Goal: Task Accomplishment & Management: Use online tool/utility

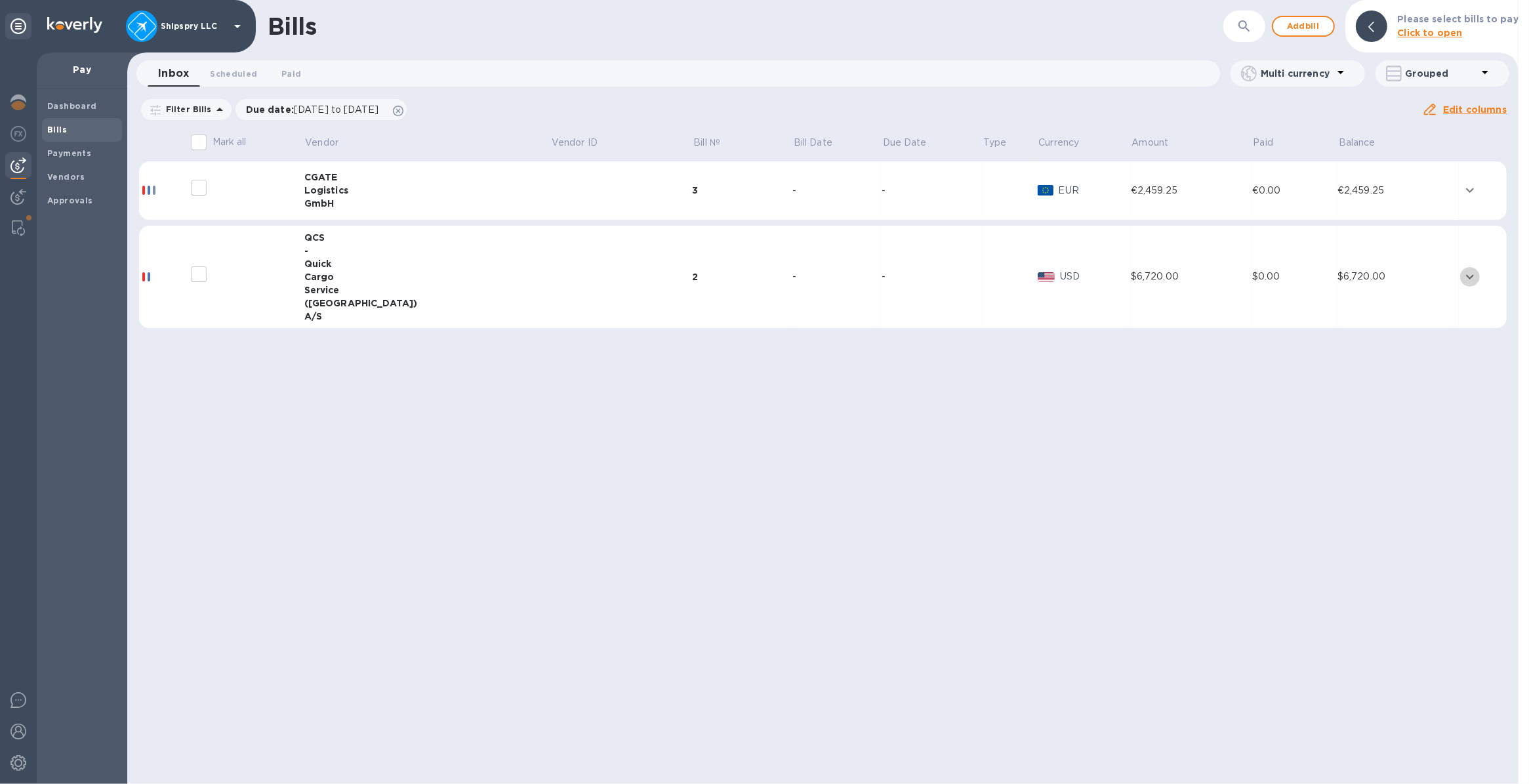
click at [1463, 271] on icon "expand row" at bounding box center [1470, 277] width 16 height 16
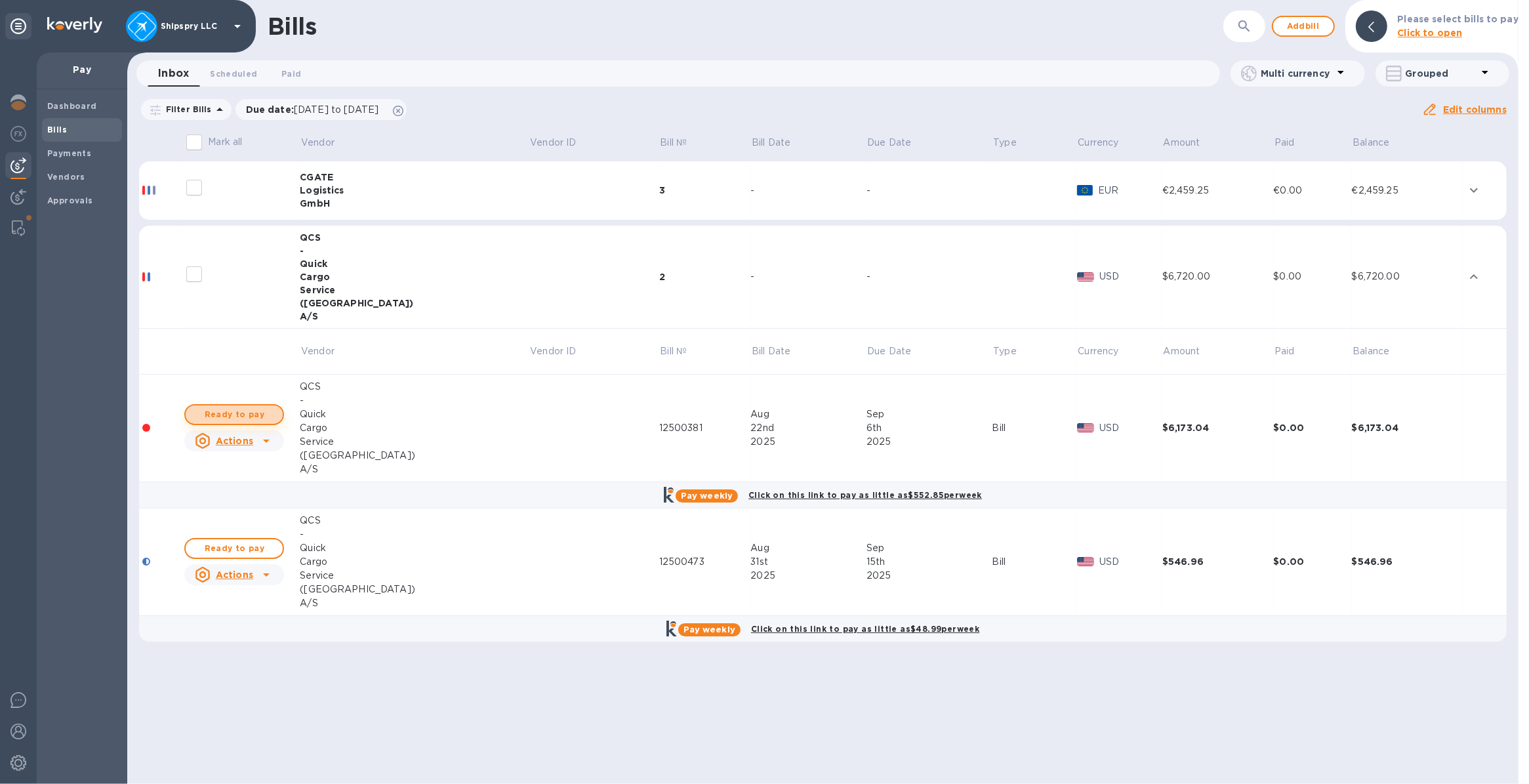
click at [208, 409] on span "Ready to pay" at bounding box center [234, 414] width 76 height 16
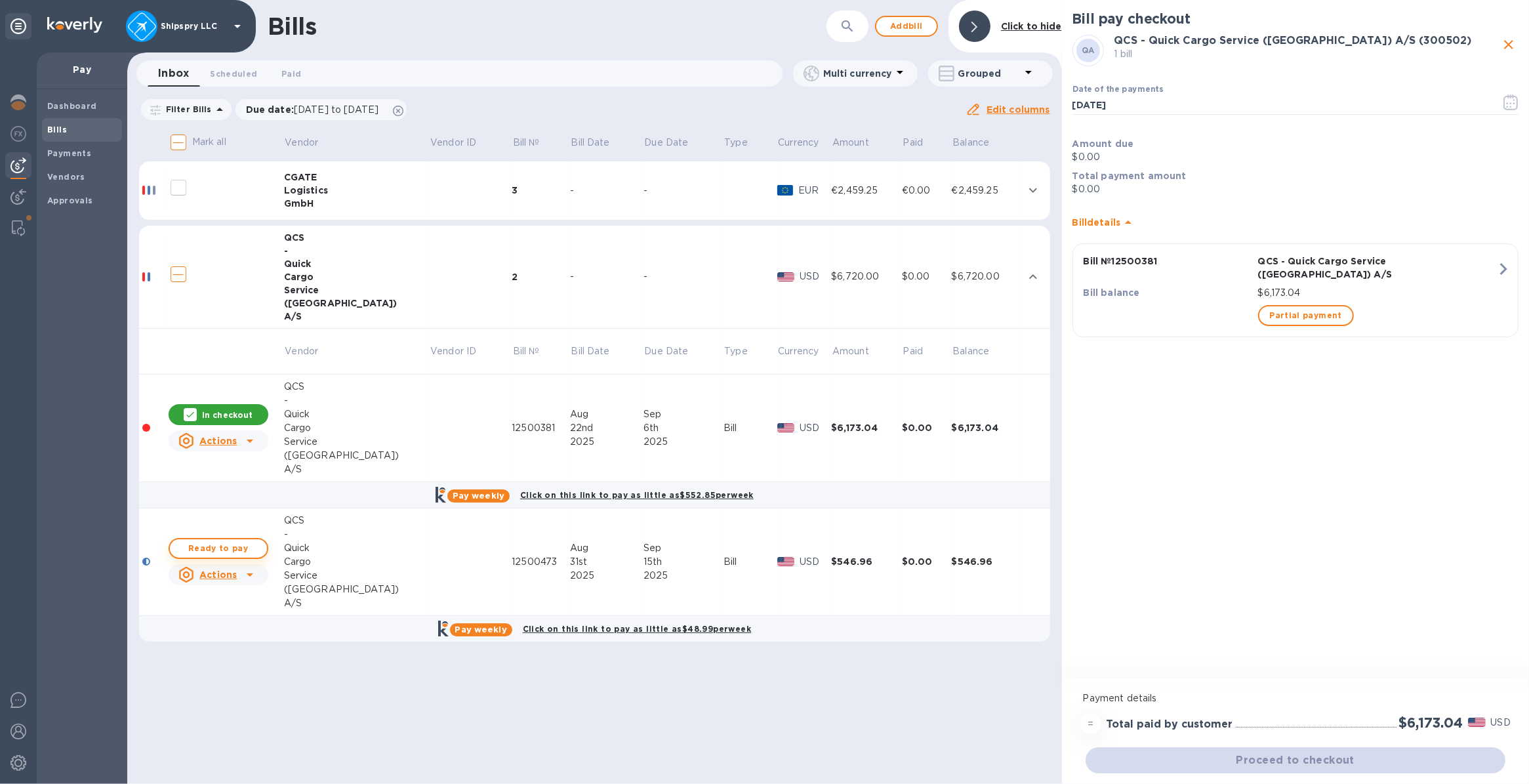
click at [212, 546] on span "Ready to pay" at bounding box center [219, 549] width 76 height 16
checkbox input "true"
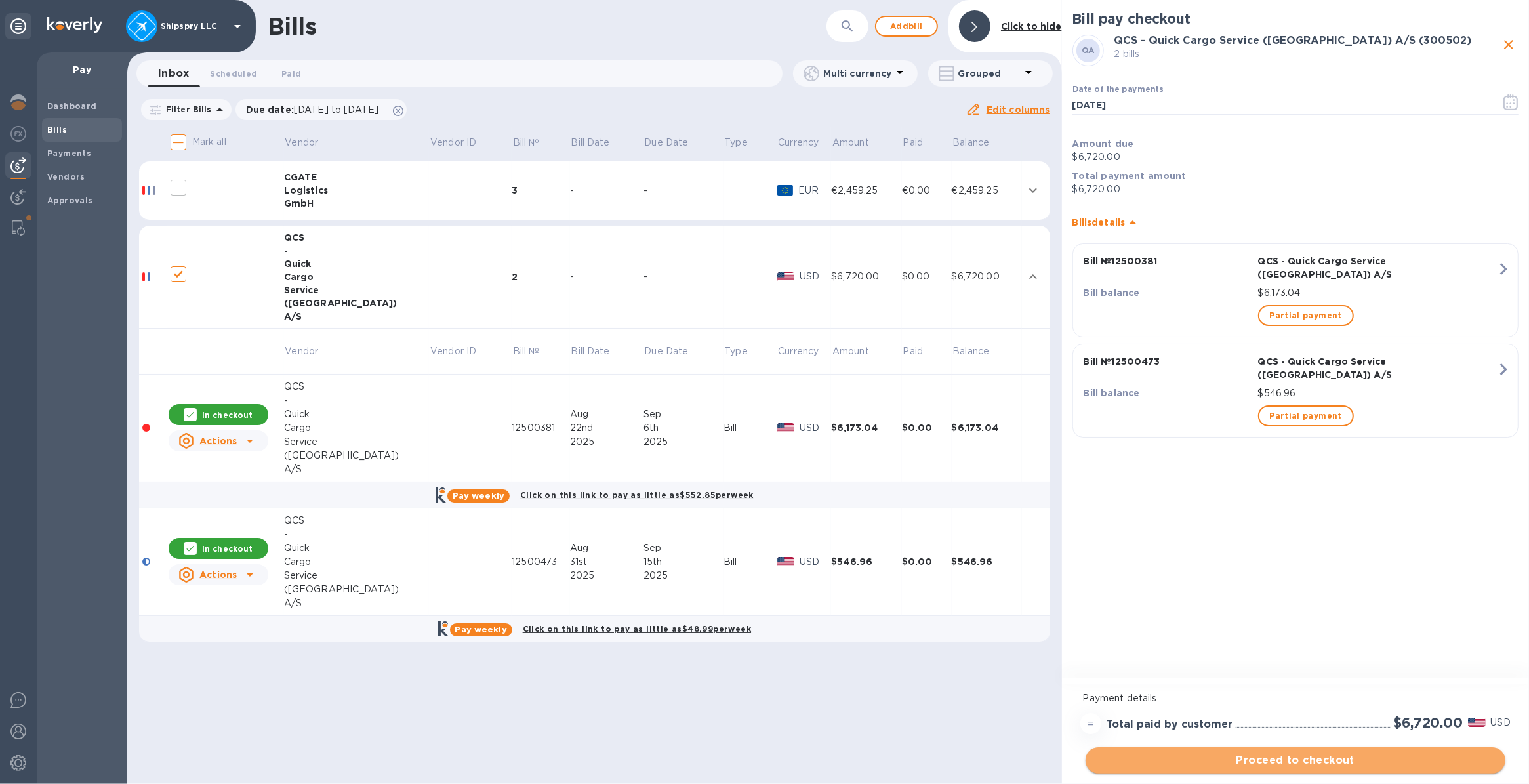
click at [1278, 762] on span "Proceed to checkout" at bounding box center [1295, 761] width 399 height 16
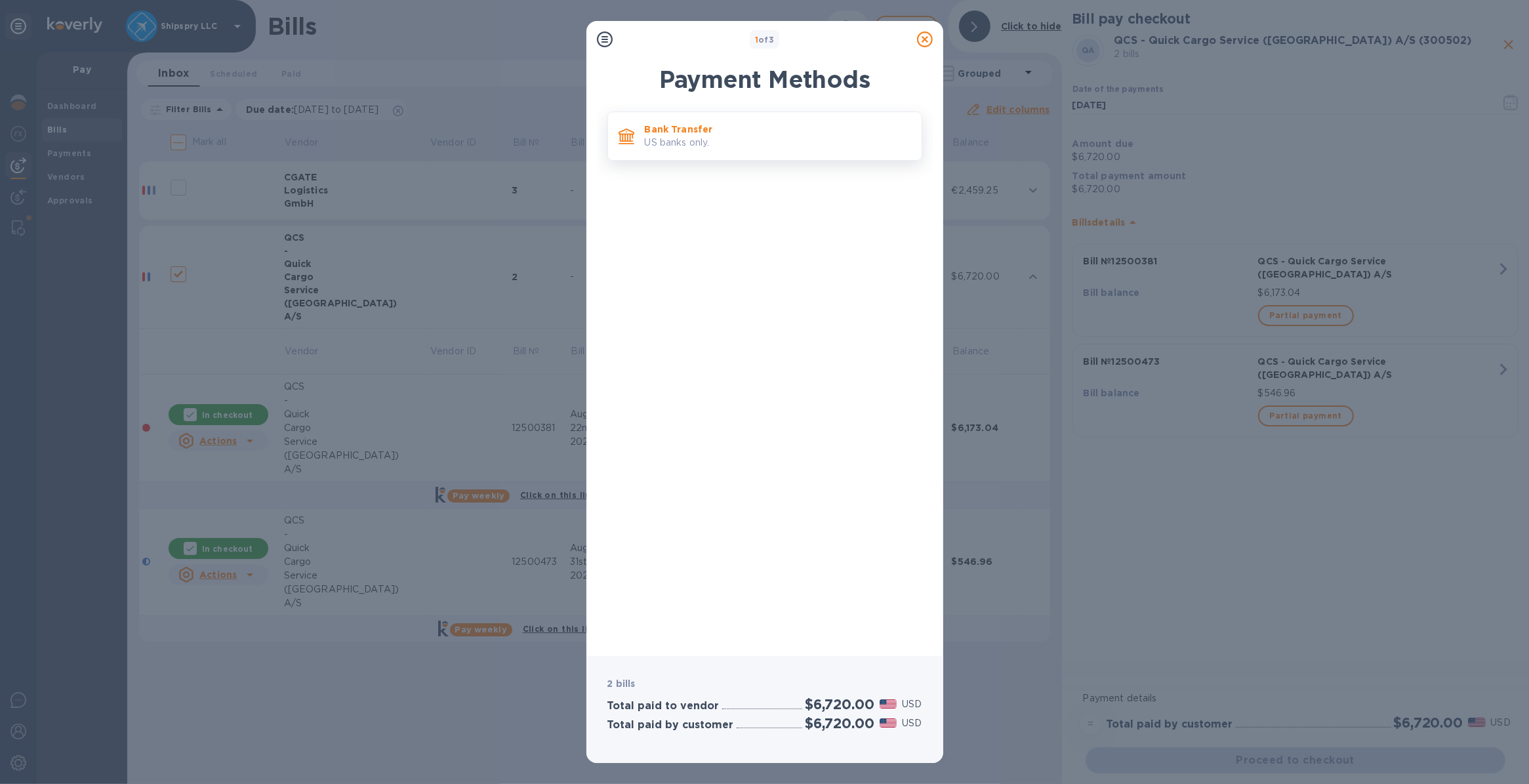
click at [702, 146] on p "US banks only." at bounding box center [778, 142] width 267 height 14
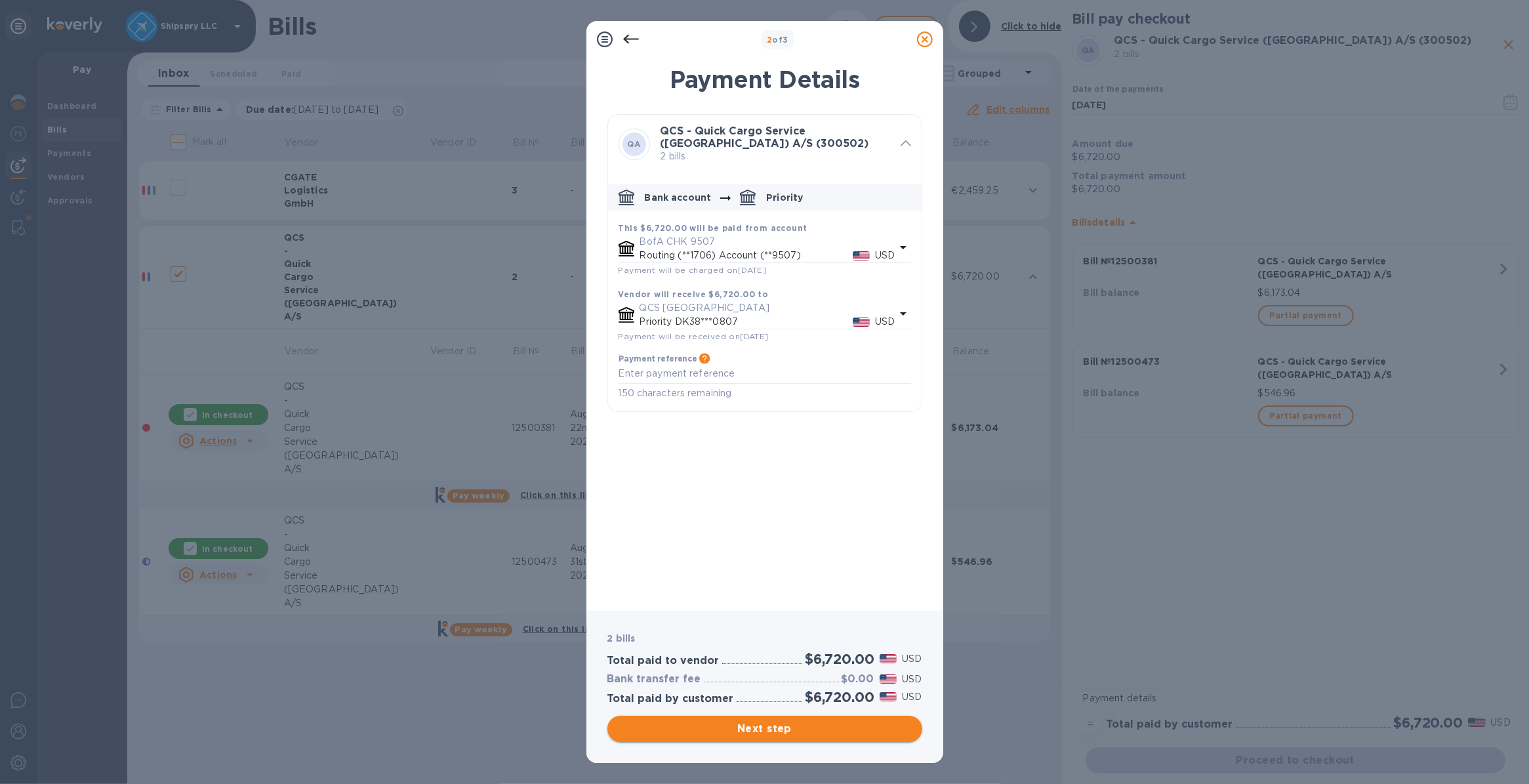
click at [761, 728] on span "Next step" at bounding box center [765, 728] width 293 height 16
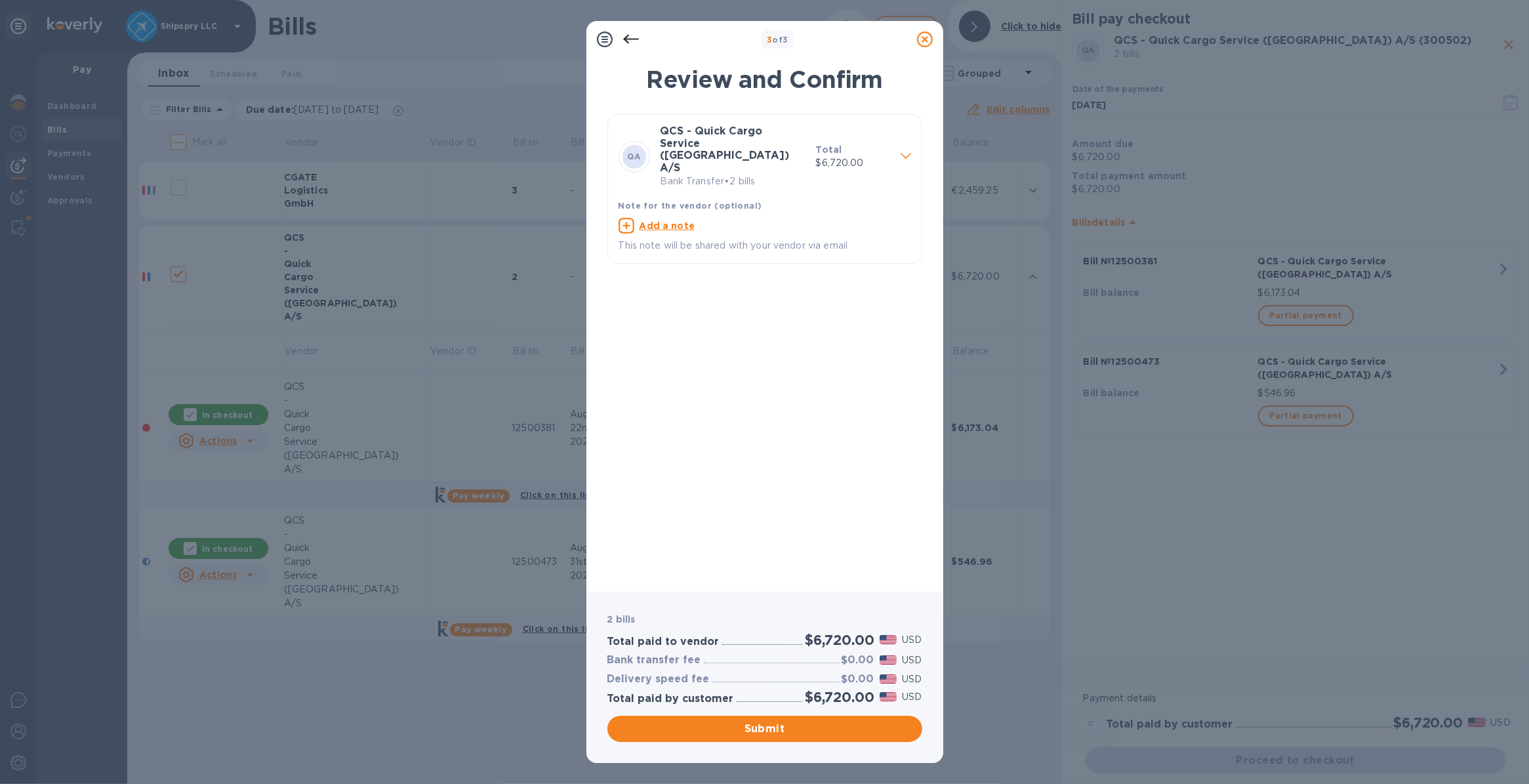
click at [664, 221] on u "Add a note" at bounding box center [668, 226] width 56 height 10
click at [664, 221] on textarea at bounding box center [754, 227] width 272 height 11
type textarea "shipspry llc"
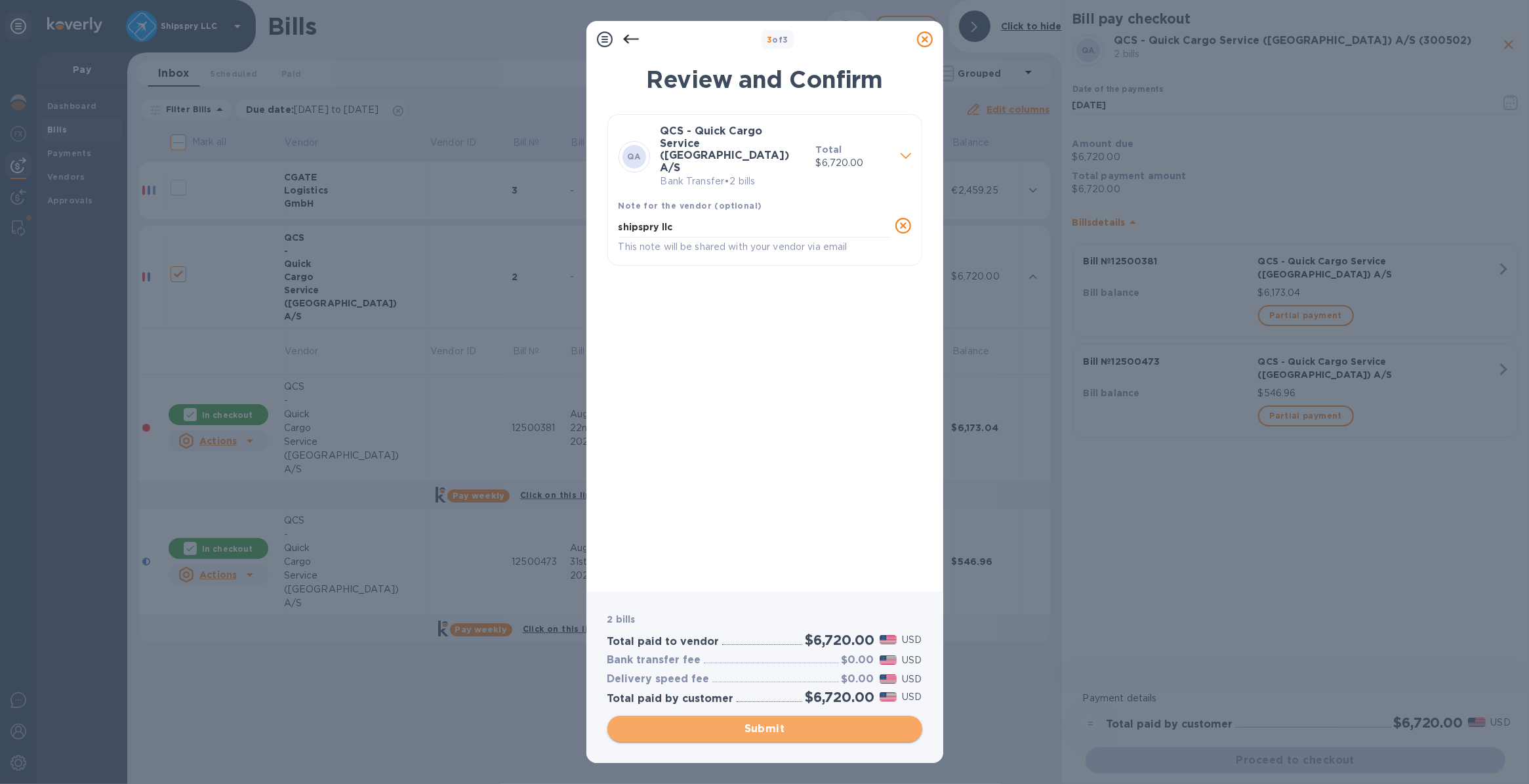
click at [778, 732] on span "Submit" at bounding box center [765, 728] width 293 height 16
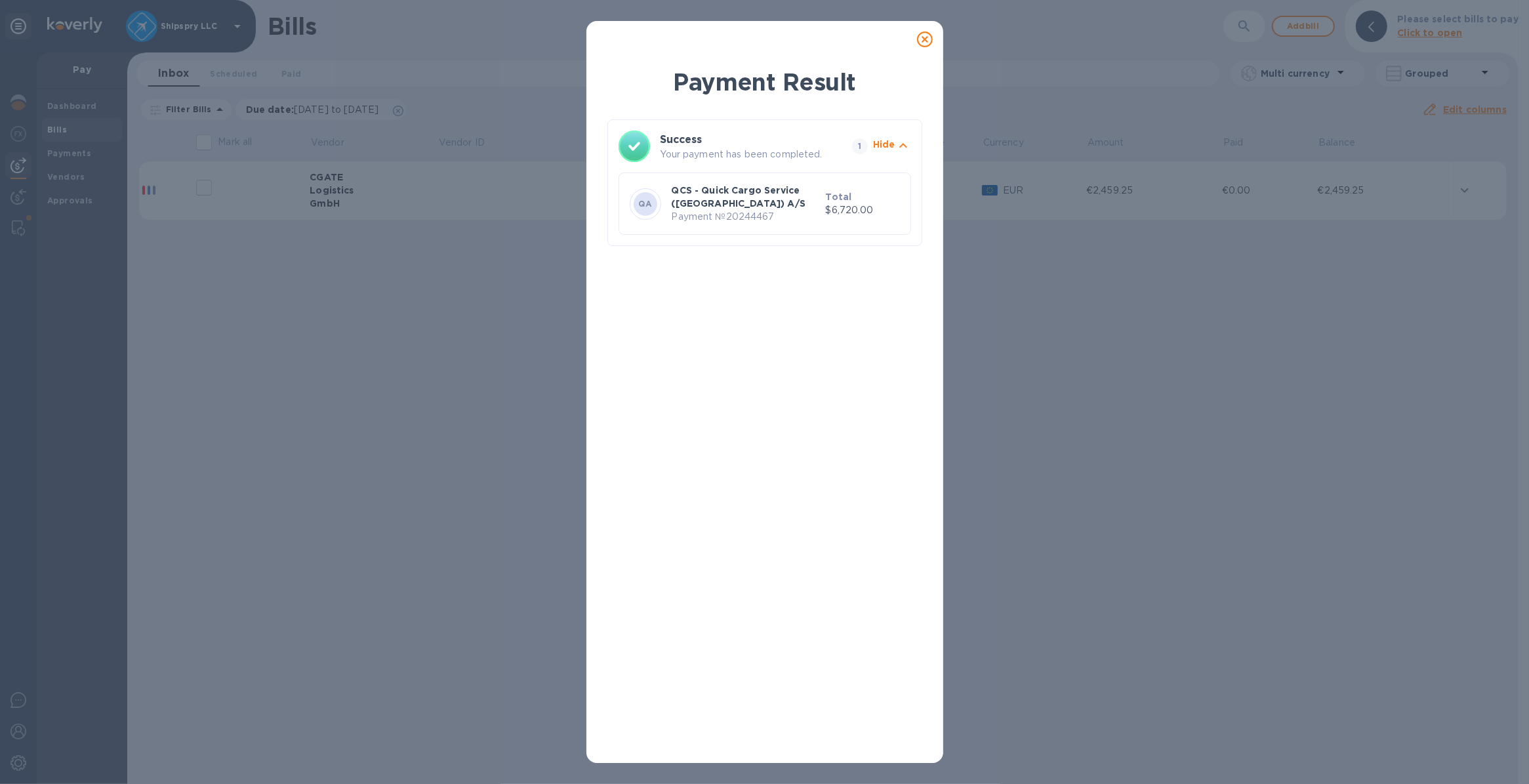
click at [926, 37] on icon at bounding box center [925, 39] width 16 height 16
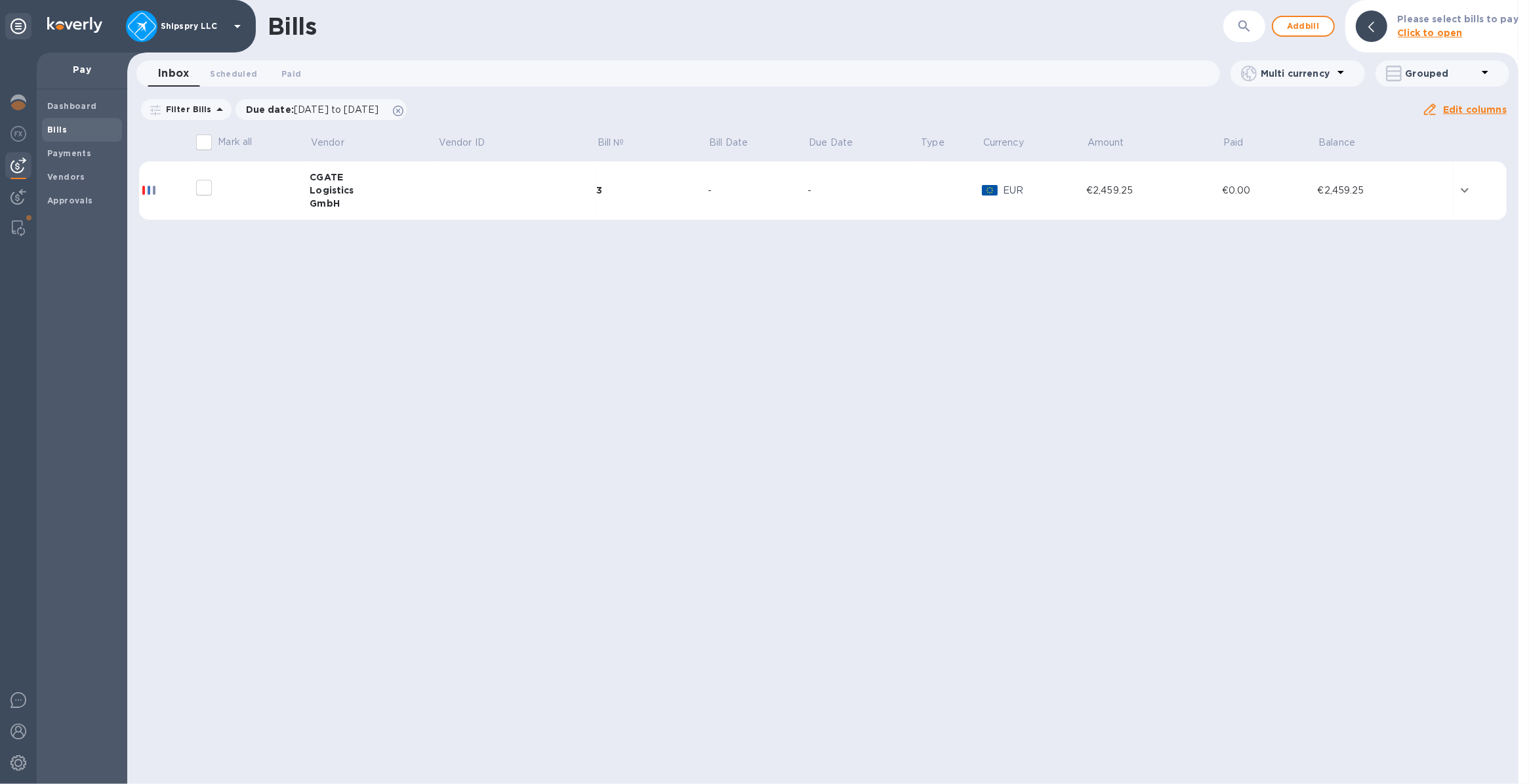
click at [1465, 192] on icon "expand row" at bounding box center [1465, 190] width 16 height 16
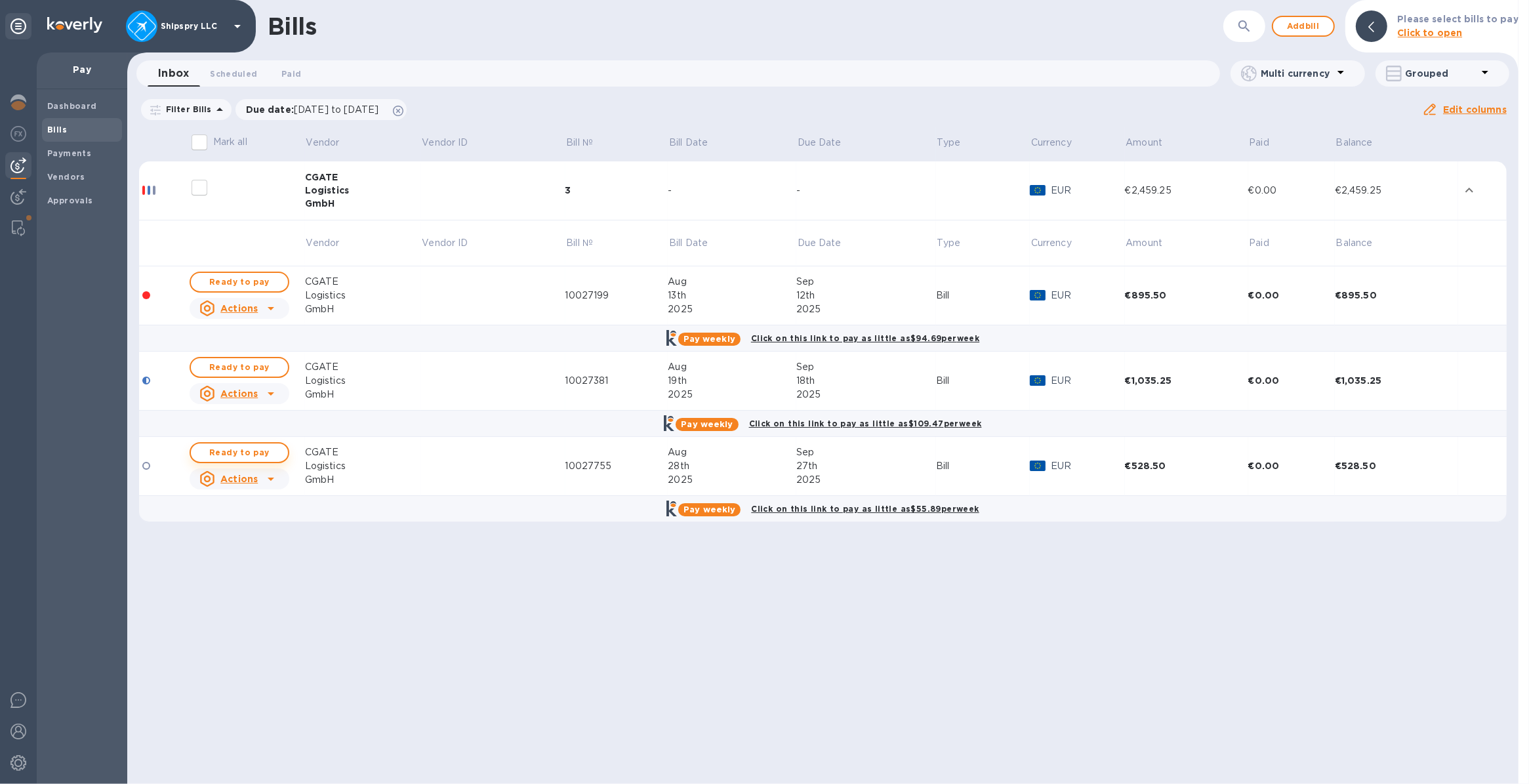
click at [236, 448] on span "Ready to pay" at bounding box center [240, 452] width 76 height 16
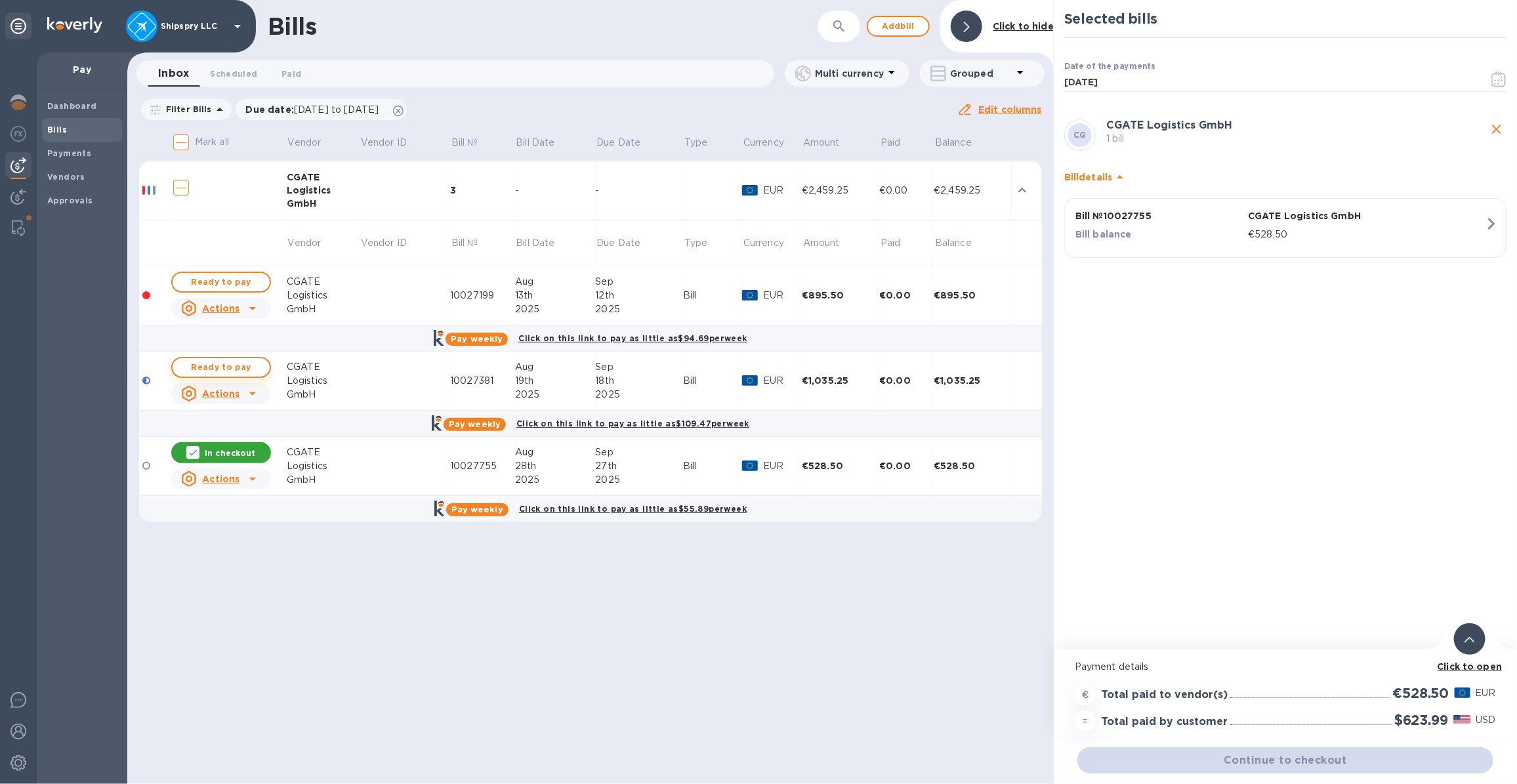
click at [224, 375] on button "Ready to pay" at bounding box center [221, 367] width 100 height 21
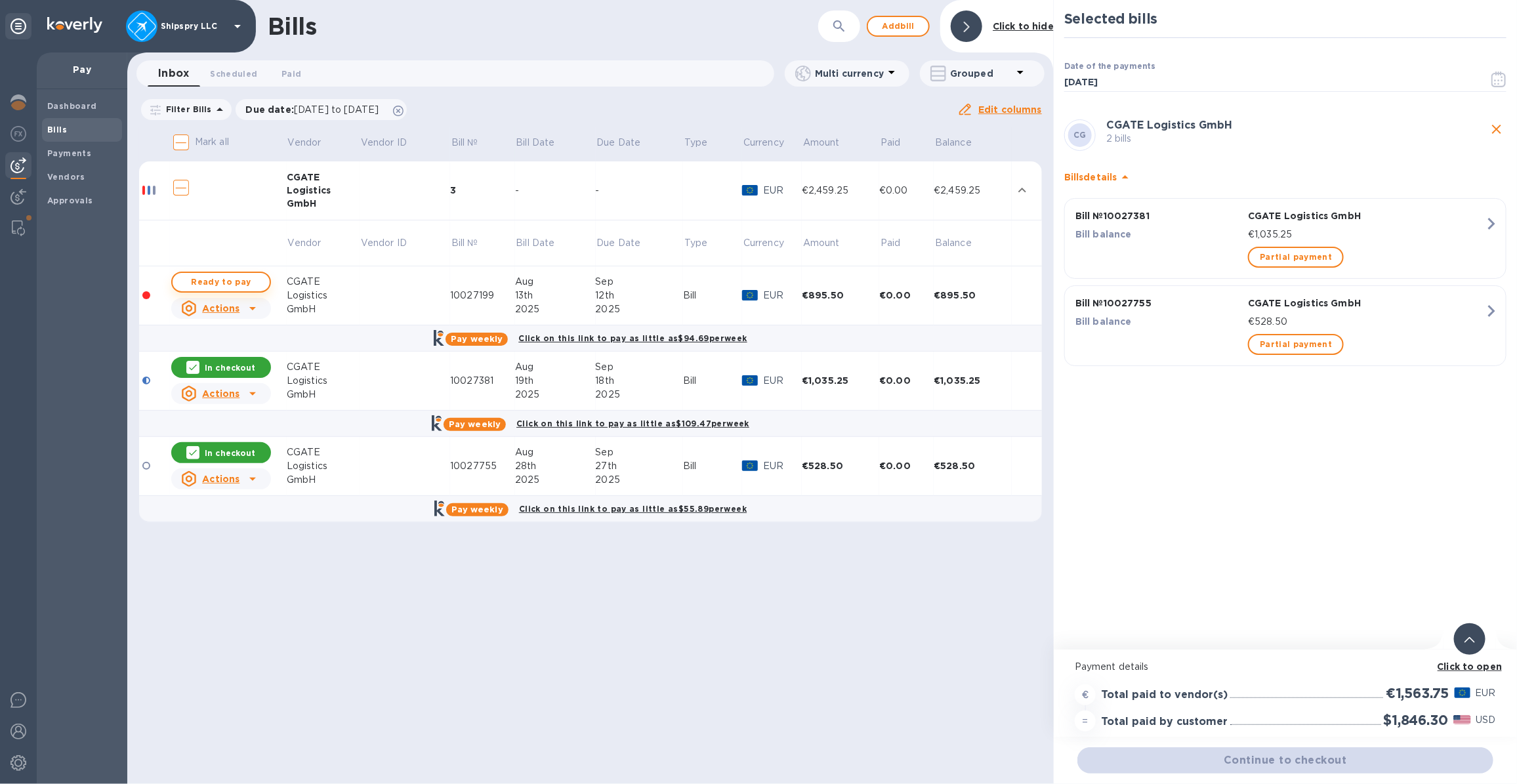
click at [223, 283] on span "Ready to pay" at bounding box center [221, 282] width 76 height 16
checkbox input "true"
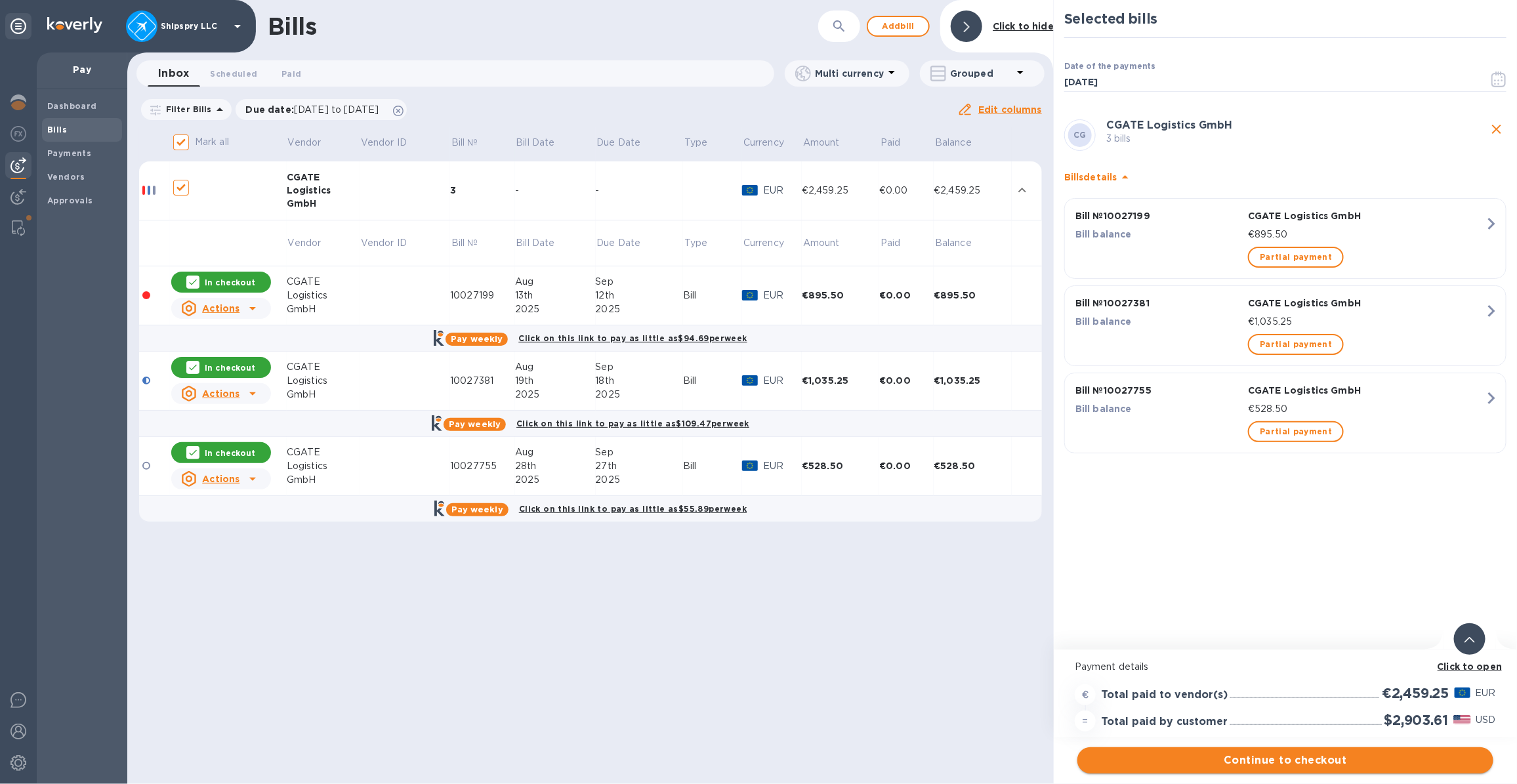
click at [1289, 759] on span "Continue to checkout" at bounding box center [1285, 761] width 395 height 16
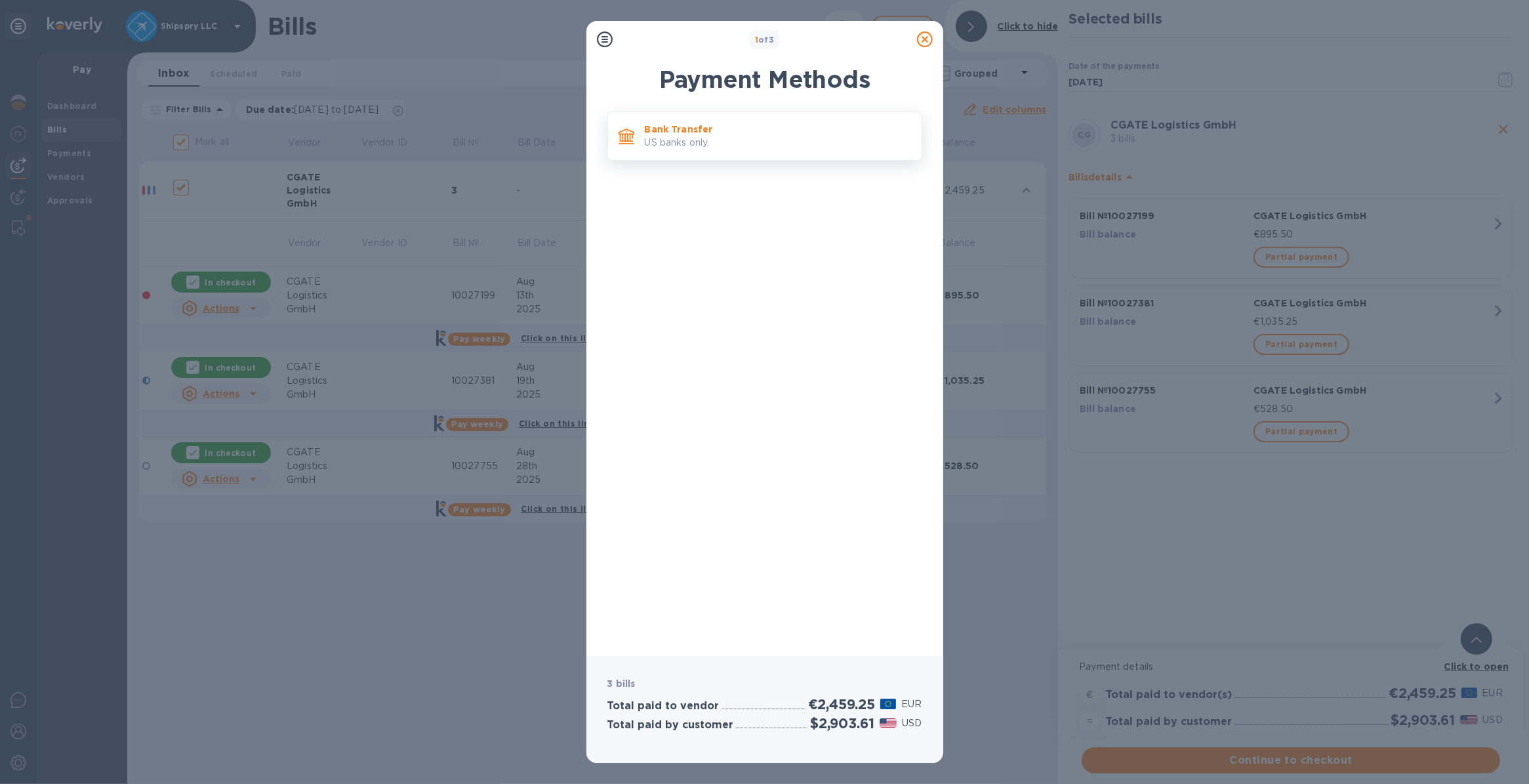
click at [661, 119] on div "Bank Transfer US banks only." at bounding box center [778, 135] width 277 height 37
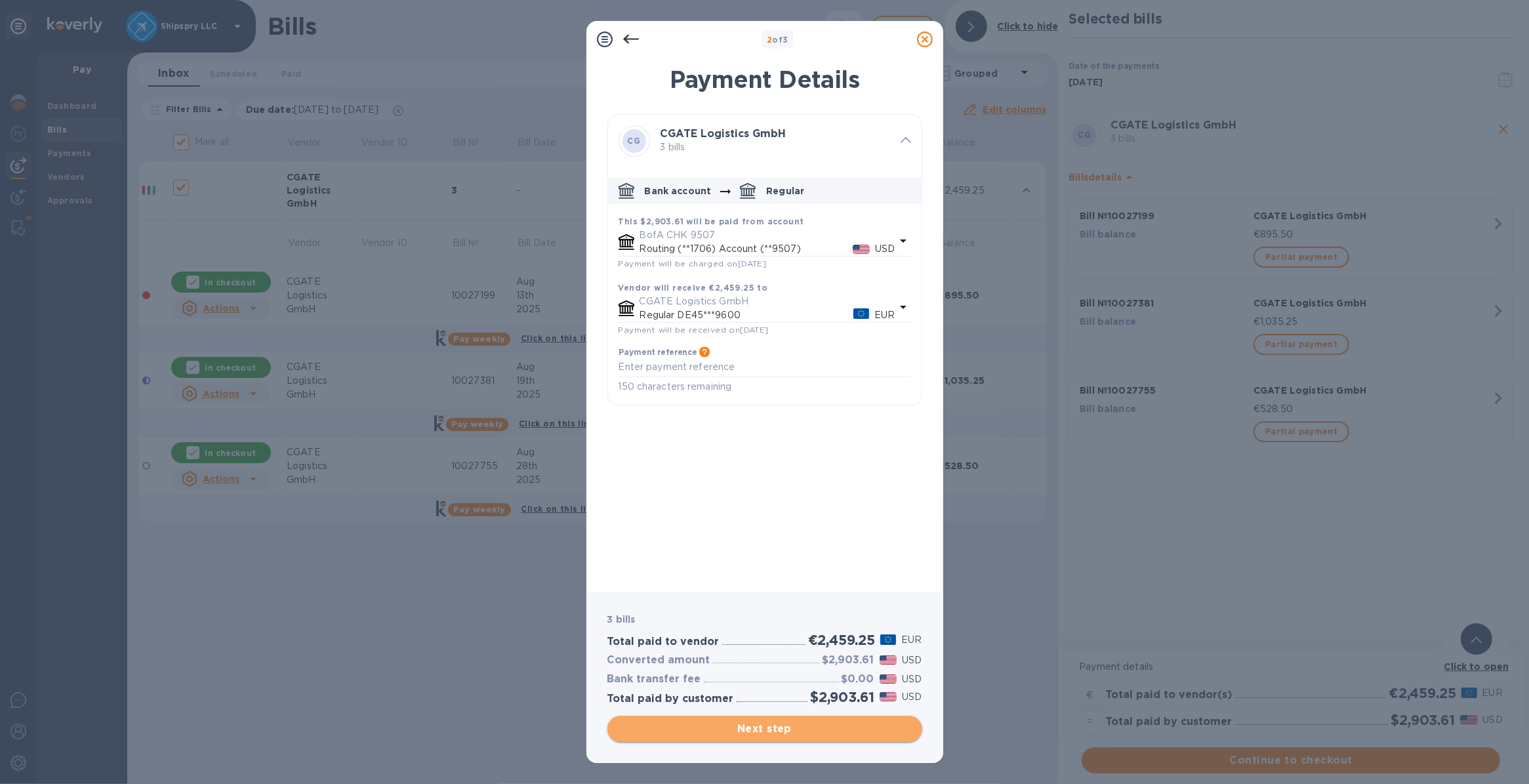
click at [739, 727] on span "Next step" at bounding box center [765, 728] width 293 height 16
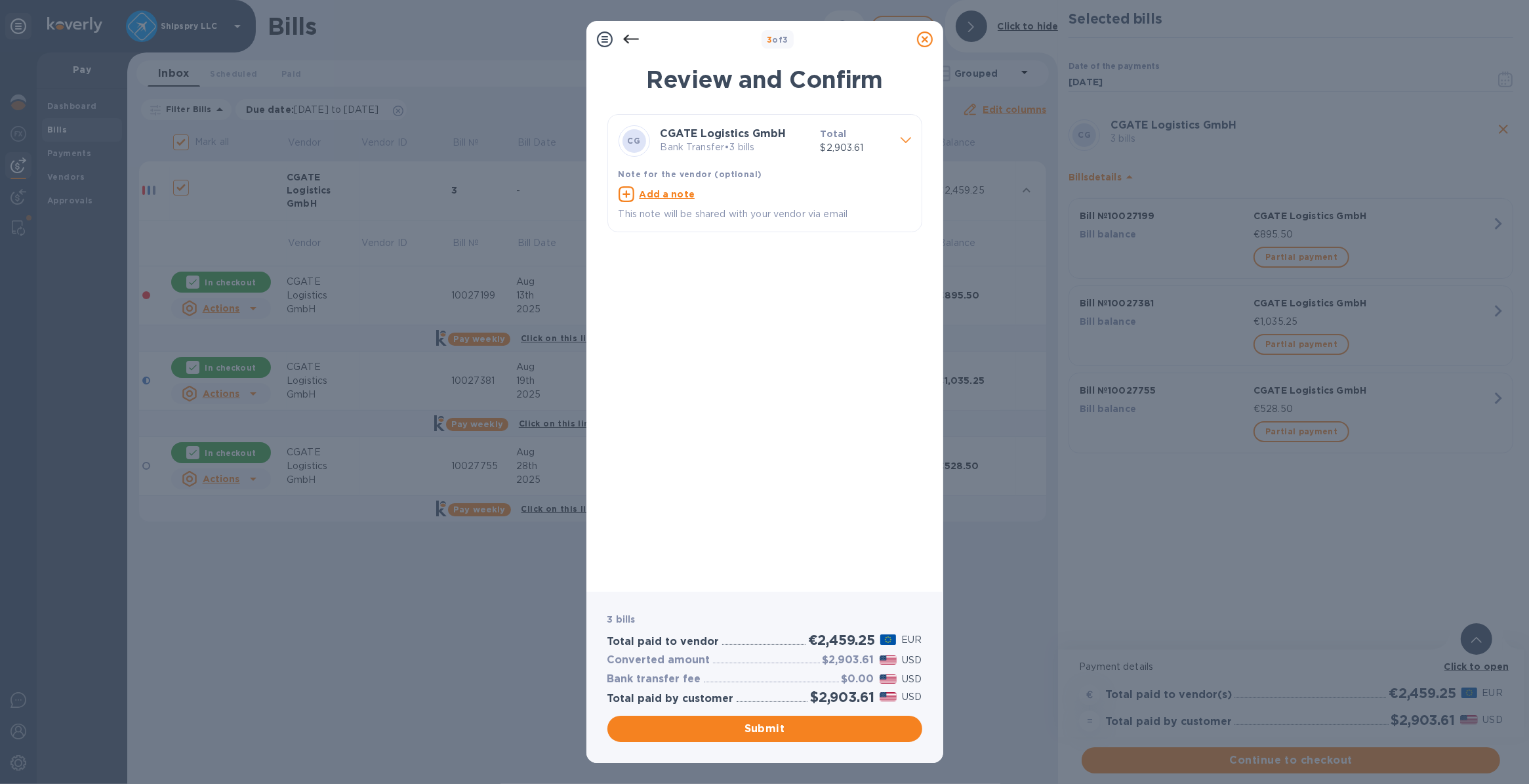
click at [654, 194] on u "Add a note" at bounding box center [668, 194] width 56 height 10
click at [653, 197] on textarea at bounding box center [754, 195] width 272 height 11
type textarea "shipspry LLC [GEOGRAPHIC_DATA]"
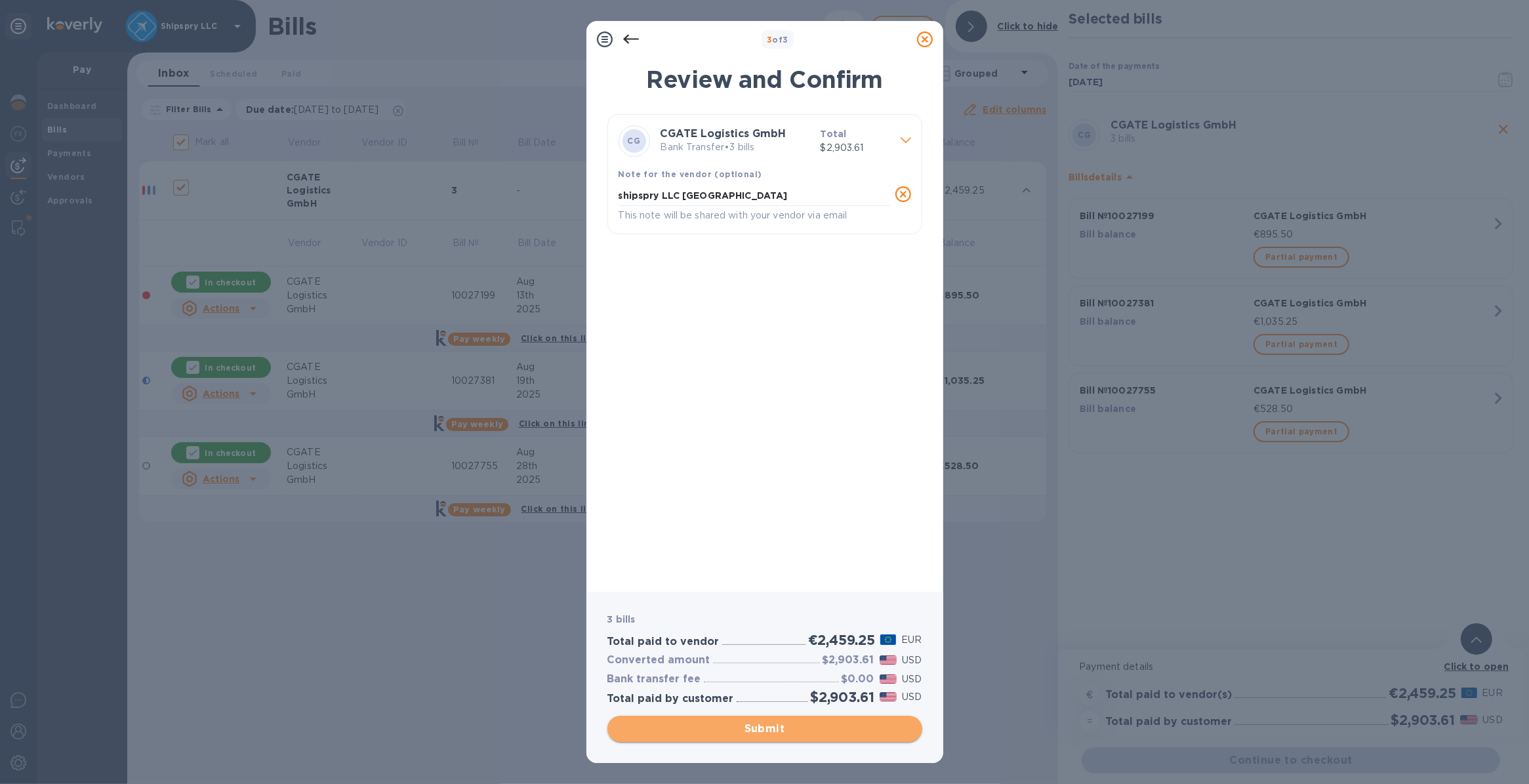
click at [725, 715] on button "Submit" at bounding box center [765, 728] width 315 height 26
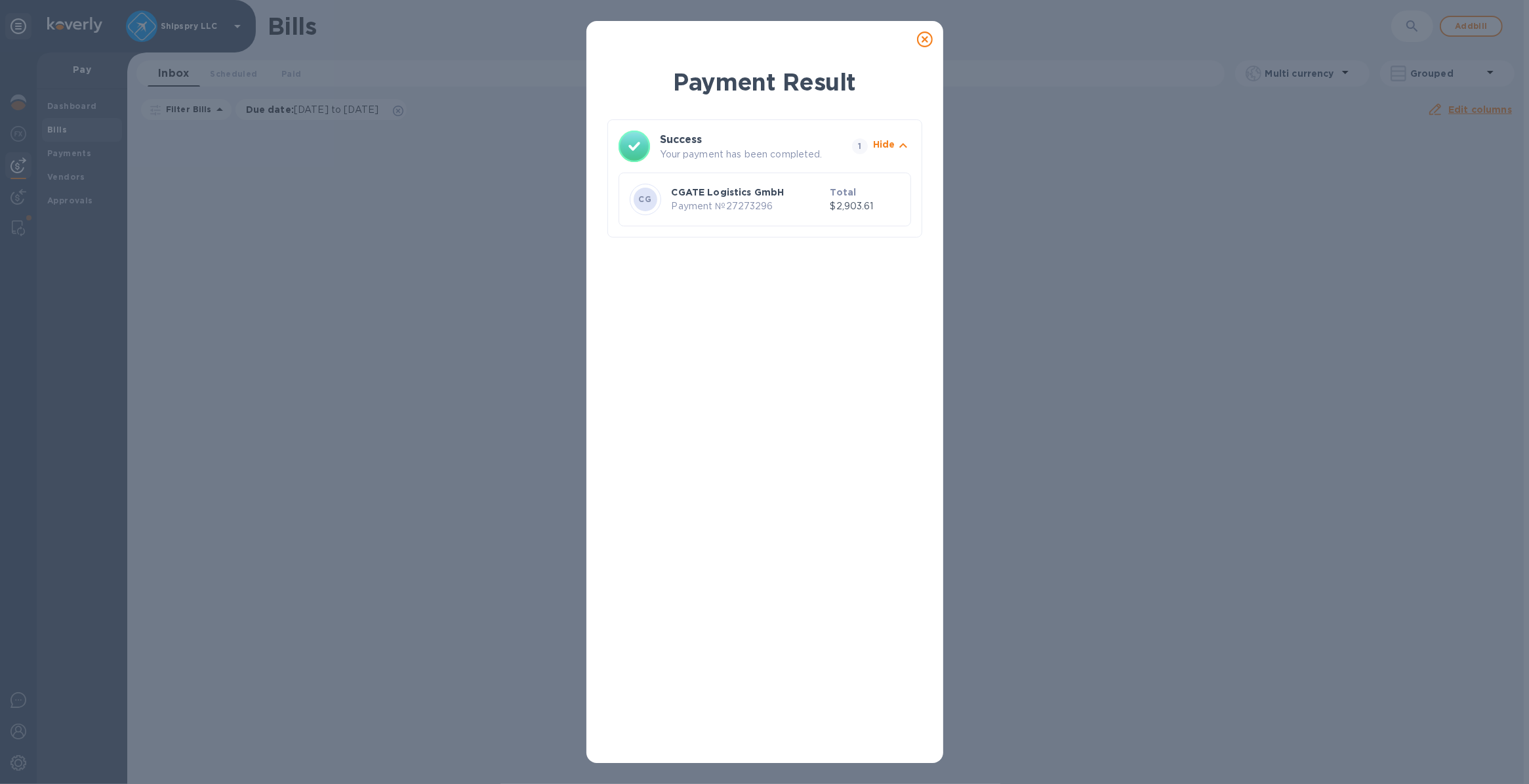
click at [927, 43] on icon at bounding box center [925, 39] width 16 height 16
